Goal: Transaction & Acquisition: Book appointment/travel/reservation

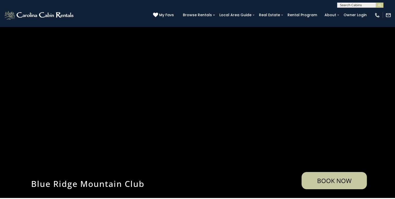
scroll to position [529, 0]
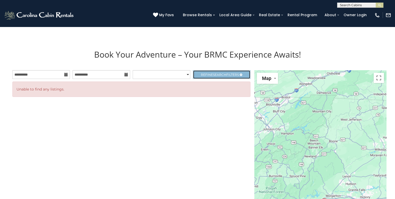
click at [197, 78] on link "Refine Search Filters" at bounding box center [222, 74] width 58 height 9
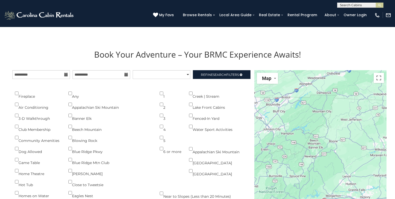
click at [121, 55] on h1 "Book Your Adventure – Your BRMC Experience Awaits!" at bounding box center [197, 54] width 378 height 11
click at [75, 58] on h1 "Book Your Adventure – Your BRMC Experience Awaits!" at bounding box center [197, 54] width 378 height 11
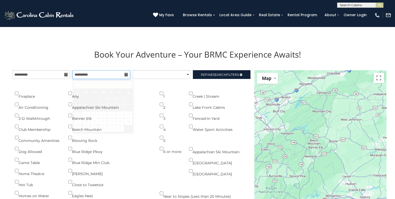
click at [95, 73] on input "**********" at bounding box center [101, 74] width 58 height 9
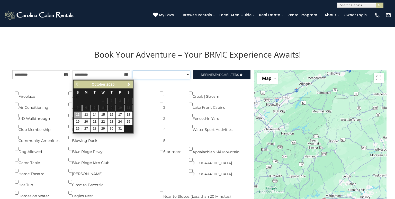
click at [133, 70] on select "**********" at bounding box center [162, 74] width 58 height 9
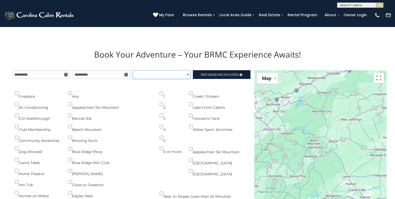
select select "**********"
click option "**********" at bounding box center [0, 0] width 0 height 0
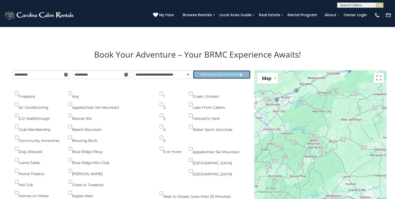
click at [211, 79] on link "Refine Search Filters" at bounding box center [222, 74] width 58 height 9
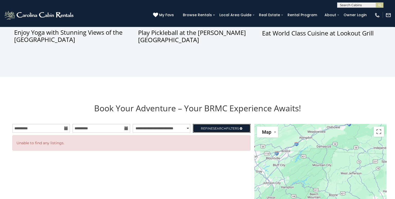
scroll to position [475, 0]
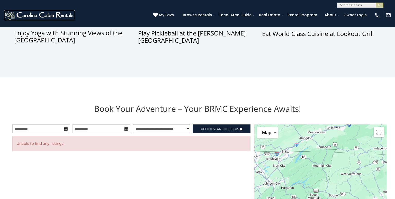
click at [65, 17] on img at bounding box center [39, 15] width 71 height 10
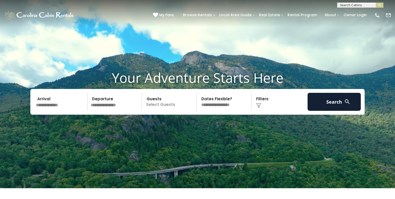
scroll to position [9, 0]
click at [58, 104] on input "text" at bounding box center [60, 102] width 53 height 18
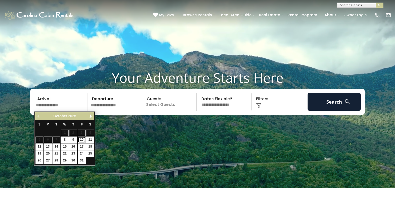
click at [82, 139] on link "10" at bounding box center [82, 139] width 8 height 6
type input "********"
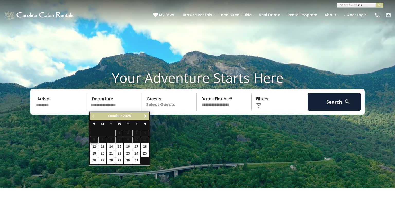
click at [95, 148] on link "12" at bounding box center [94, 146] width 8 height 6
type input "********"
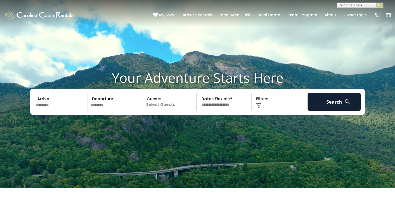
click at [169, 104] on p "Select Guests" at bounding box center [169, 102] width 53 height 18
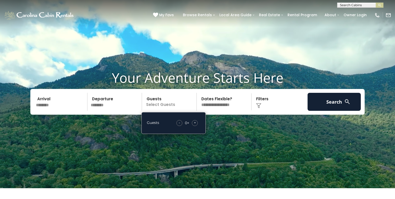
click at [194, 124] on div "+" at bounding box center [195, 123] width 6 height 6
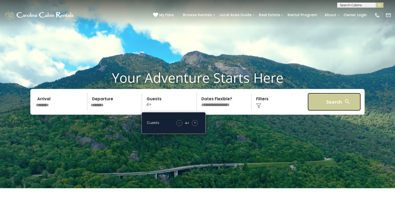
click at [326, 100] on button "Search" at bounding box center [333, 102] width 53 height 18
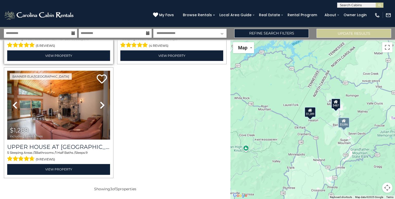
scroll to position [103, 0]
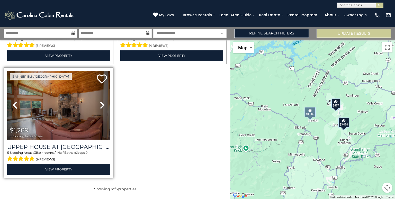
click at [102, 108] on icon at bounding box center [102, 105] width 5 height 8
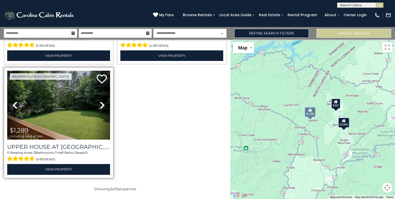
click at [102, 108] on icon at bounding box center [102, 105] width 5 height 8
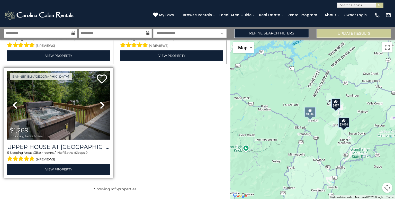
click at [102, 108] on icon at bounding box center [102, 105] width 5 height 8
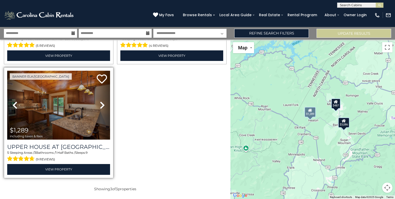
click at [102, 108] on icon at bounding box center [102, 105] width 5 height 8
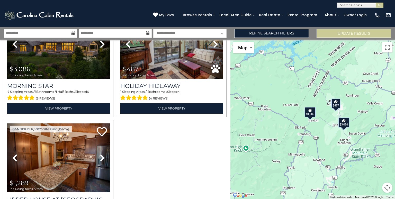
scroll to position [25, 0]
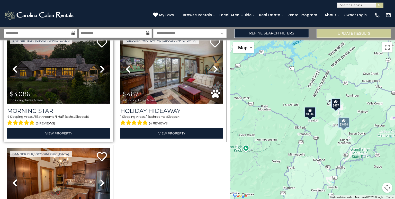
click at [104, 72] on icon at bounding box center [102, 69] width 5 height 8
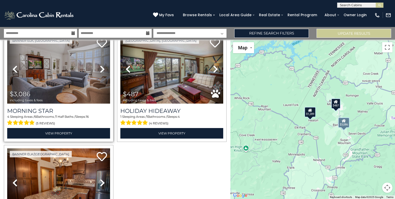
click at [102, 72] on icon at bounding box center [102, 69] width 5 height 8
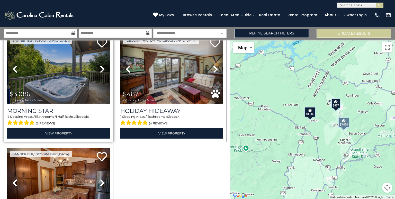
click at [102, 72] on icon at bounding box center [102, 69] width 5 height 8
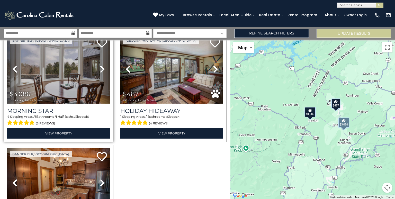
click at [102, 72] on icon at bounding box center [102, 69] width 5 height 8
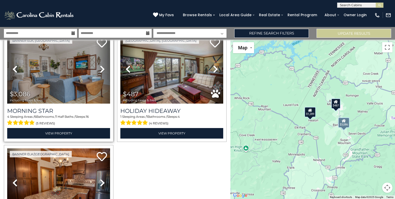
click at [102, 72] on icon at bounding box center [102, 69] width 5 height 8
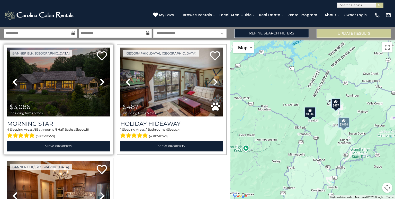
scroll to position [0, 0]
